Goal: Navigation & Orientation: Find specific page/section

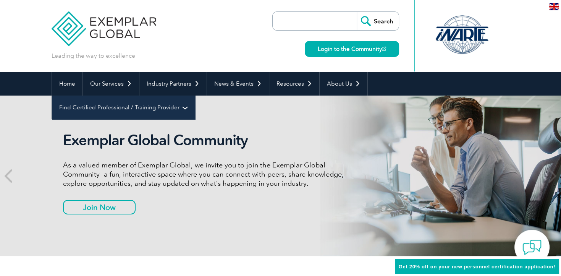
click at [195, 95] on link "Find Certified Professional / Training Provider" at bounding box center [123, 107] width 143 height 24
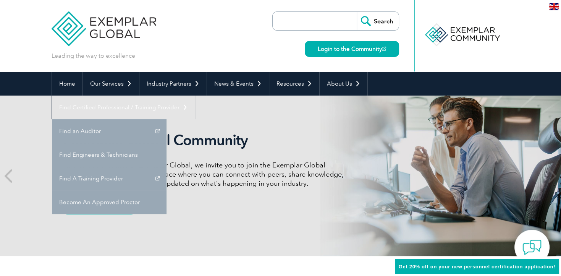
click at [163, 219] on div "Exemplar Global Community As a valued member of Exemplar Global, we invite you …" at bounding box center [206, 175] width 286 height 89
click at [115, 211] on link "Join Now" at bounding box center [91, 207] width 57 height 15
click at [97, 208] on link "Join Now" at bounding box center [91, 207] width 57 height 15
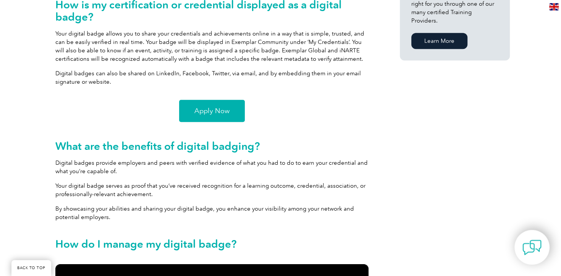
scroll to position [593, 0]
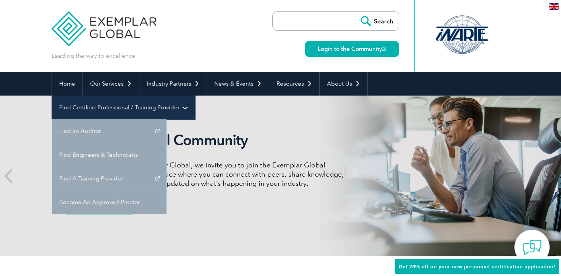
click at [195, 95] on link "Find Certified Professional / Training Provider" at bounding box center [123, 107] width 143 height 24
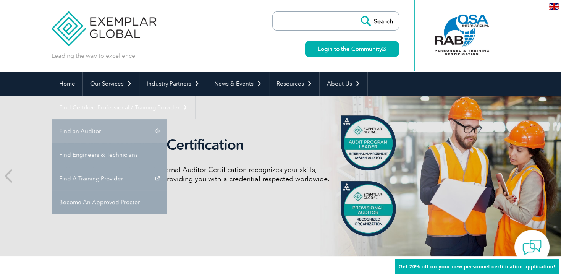
click at [166, 119] on link "Find an Auditor" at bounding box center [109, 131] width 114 height 24
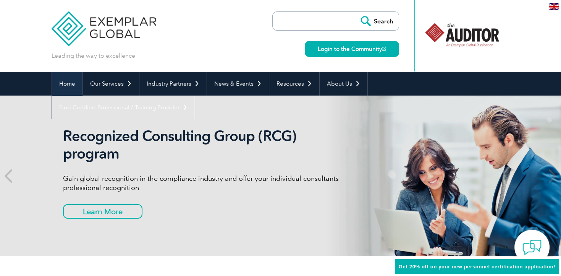
click at [73, 87] on link "Home" at bounding box center [67, 84] width 31 height 24
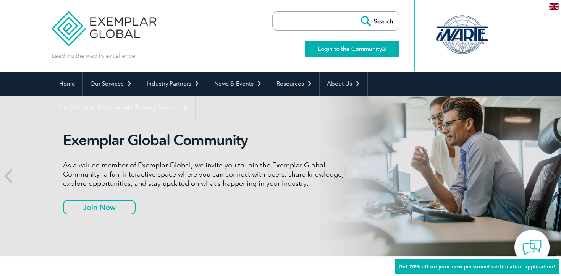
click at [334, 47] on link "Login to the Community" at bounding box center [352, 49] width 94 height 16
